Goal: Check status: Check status

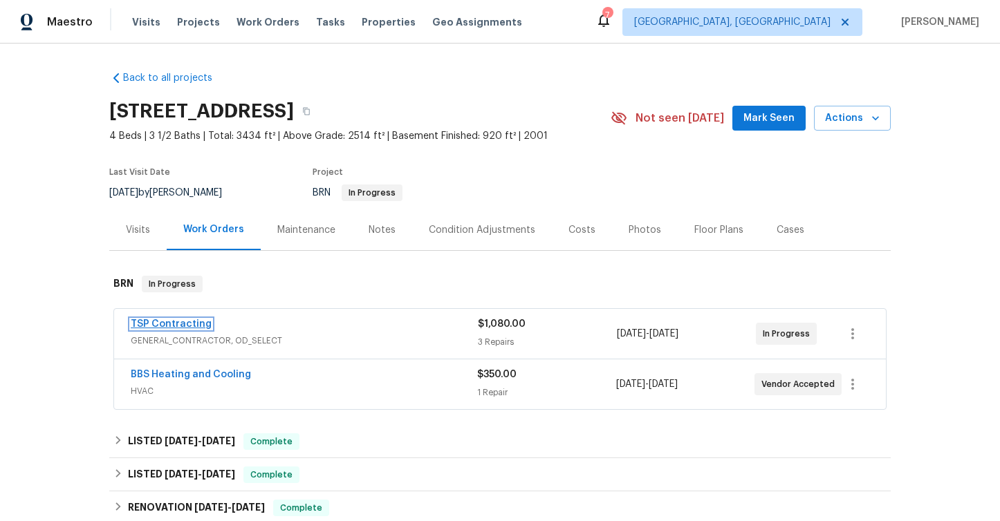
click at [182, 326] on link "TSP Contracting" at bounding box center [171, 324] width 81 height 10
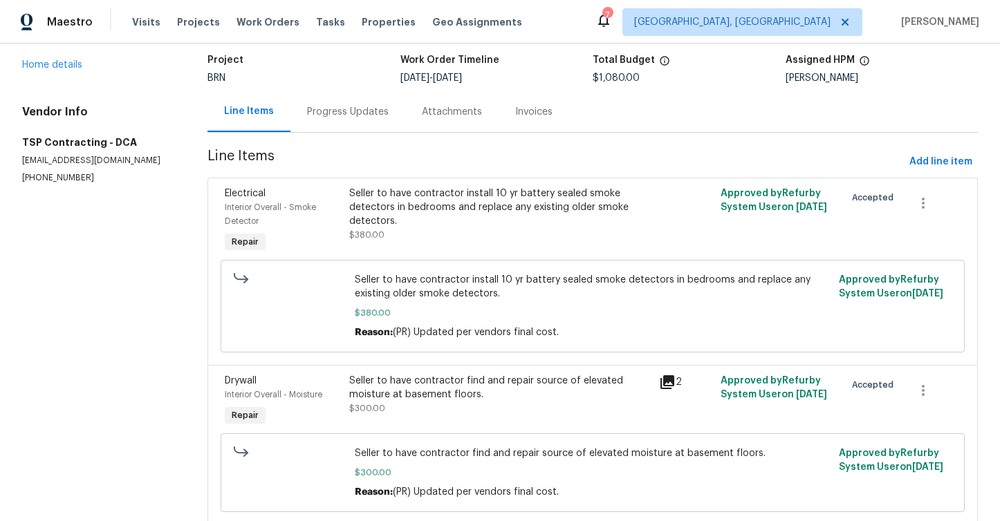
scroll to position [81, 0]
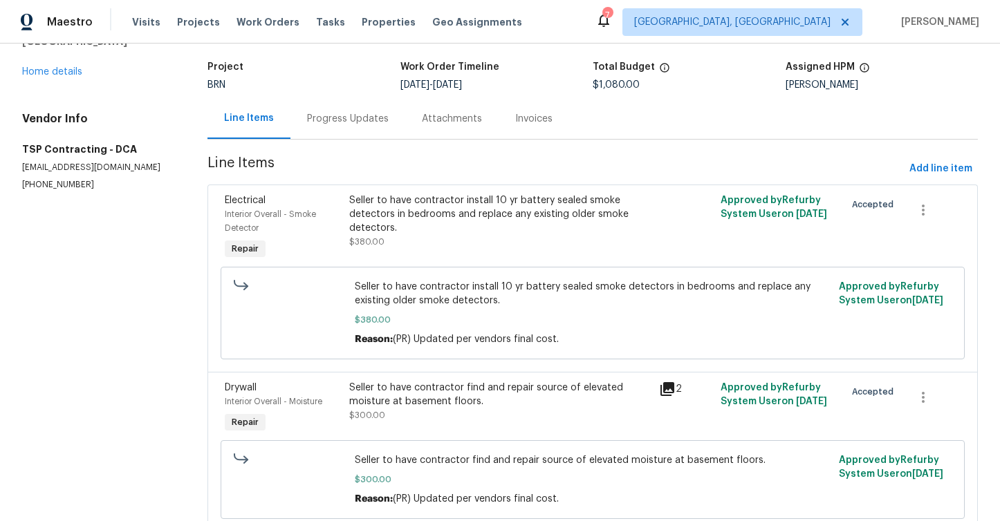
click at [346, 117] on div "Progress Updates" at bounding box center [348, 119] width 82 height 14
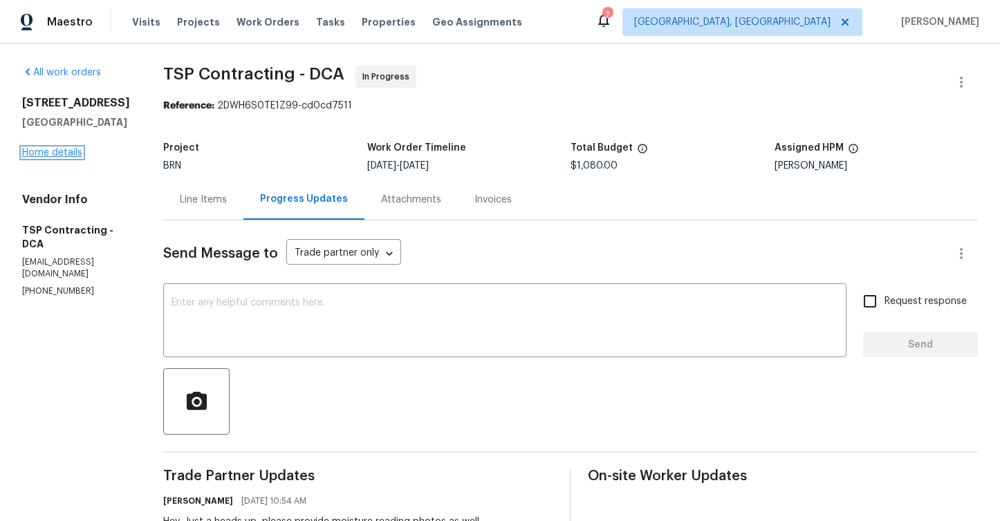
click at [60, 158] on link "Home details" at bounding box center [52, 153] width 60 height 10
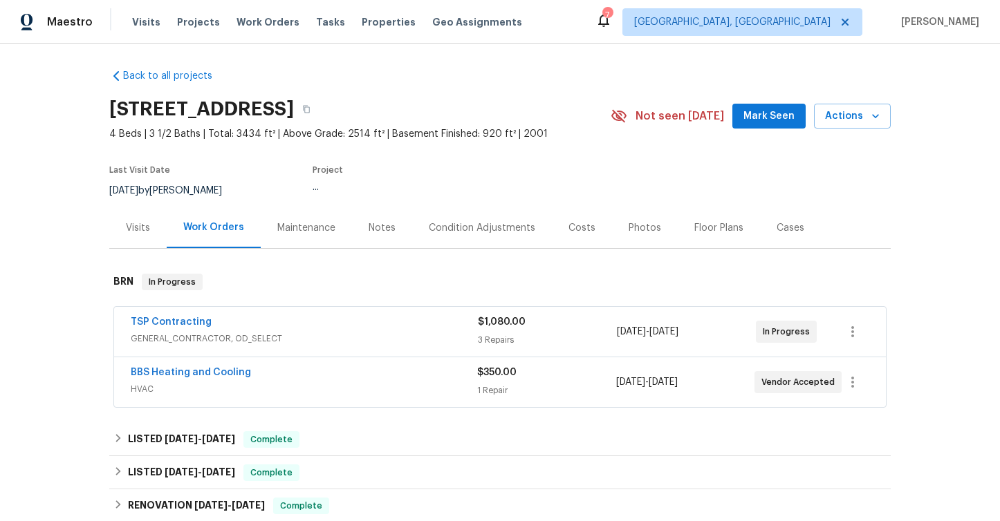
scroll to position [3, 0]
click at [190, 371] on link "BBS Heating and Cooling" at bounding box center [191, 372] width 120 height 10
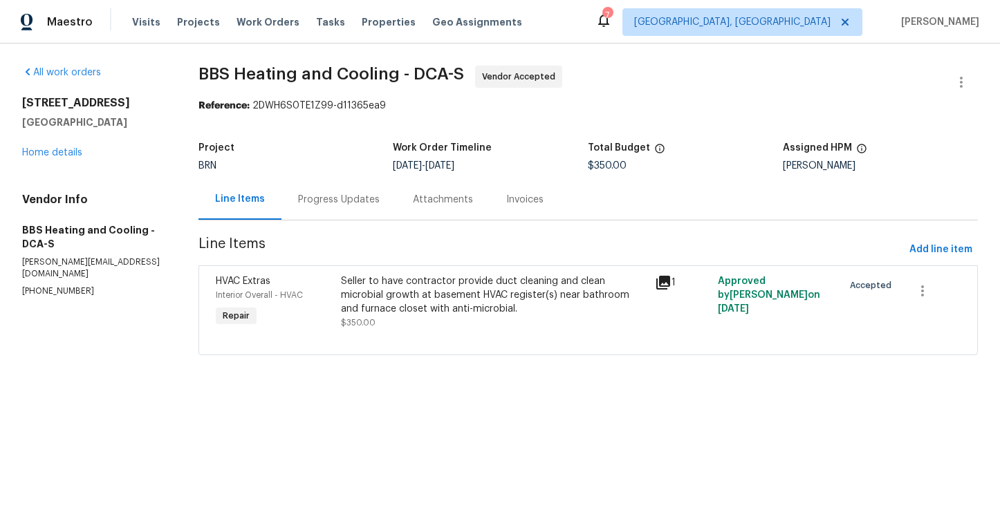
click at [342, 205] on div "Progress Updates" at bounding box center [339, 200] width 82 height 14
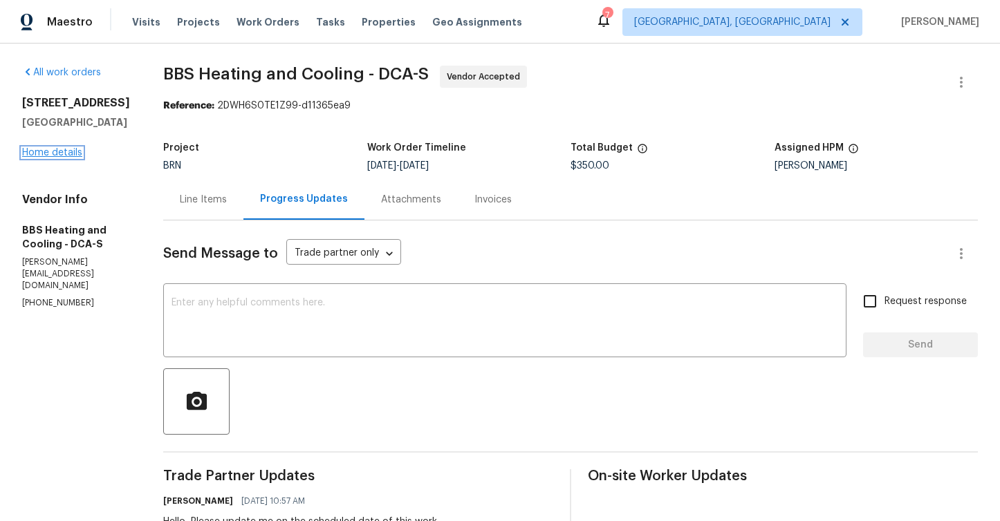
click at [47, 154] on link "Home details" at bounding box center [52, 153] width 60 height 10
